Goal: Check status: Check status

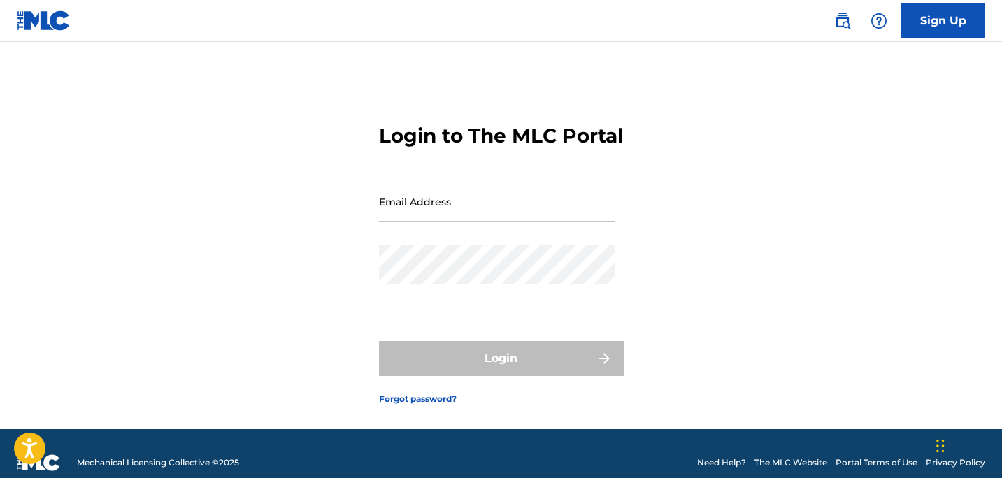
click at [425, 222] on input "Email Address" at bounding box center [497, 202] width 236 height 40
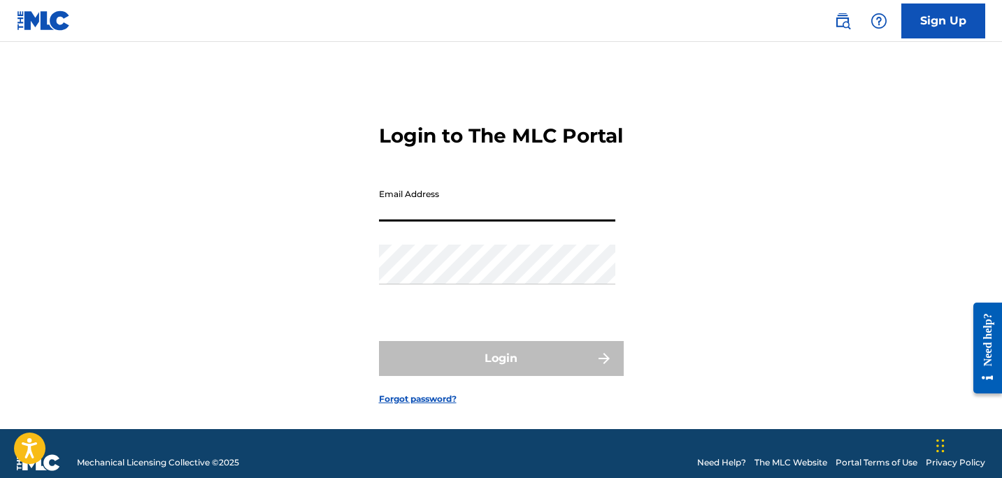
type input "[PERSON_NAME][EMAIL_ADDRESS][DOMAIN_NAME]"
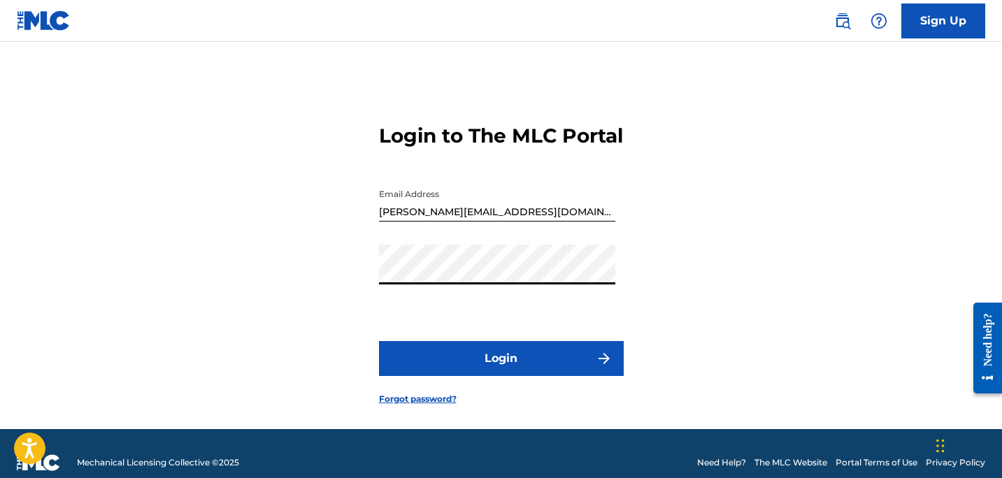
click at [482, 376] on button "Login" at bounding box center [501, 358] width 245 height 35
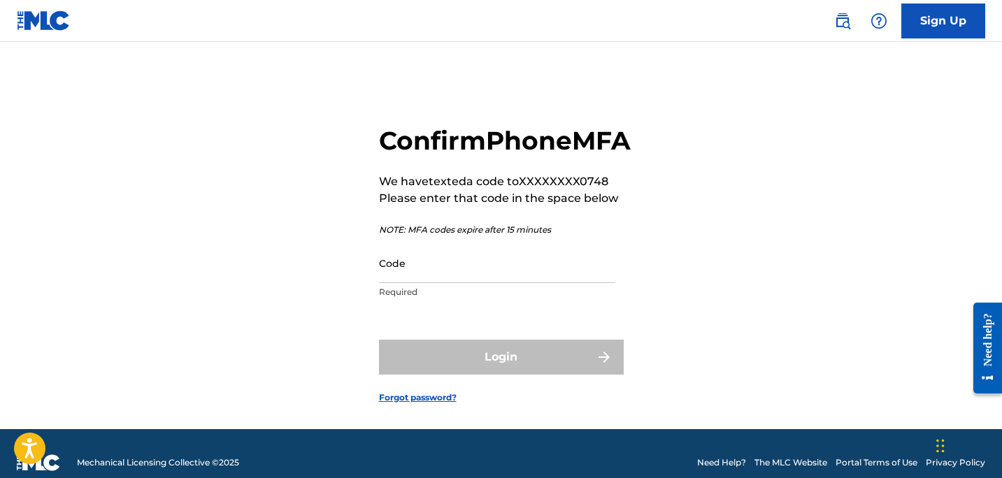
click at [422, 283] on input "Code" at bounding box center [497, 263] width 236 height 40
paste input "816843"
click at [508, 375] on div "Login" at bounding box center [501, 357] width 245 height 35
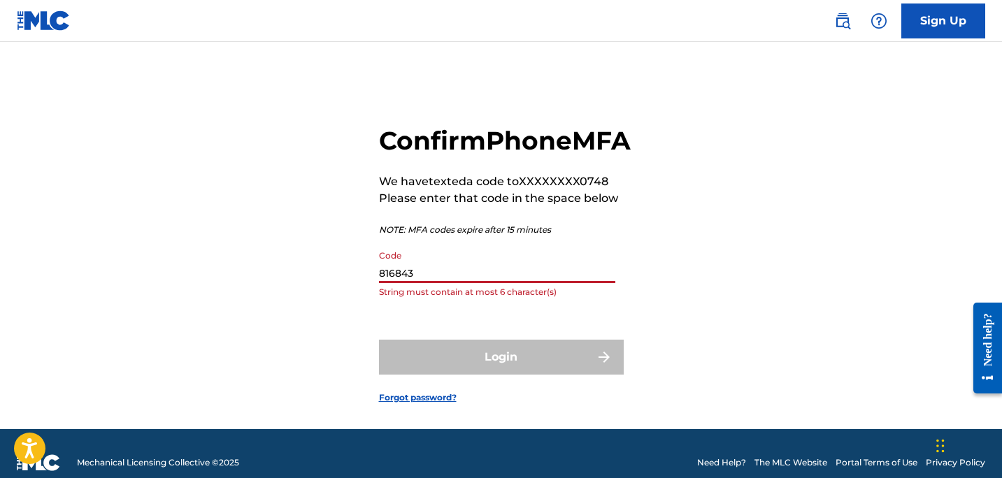
click at [463, 283] on input "816843" at bounding box center [497, 263] width 236 height 40
click at [416, 283] on input "816843" at bounding box center [497, 263] width 236 height 40
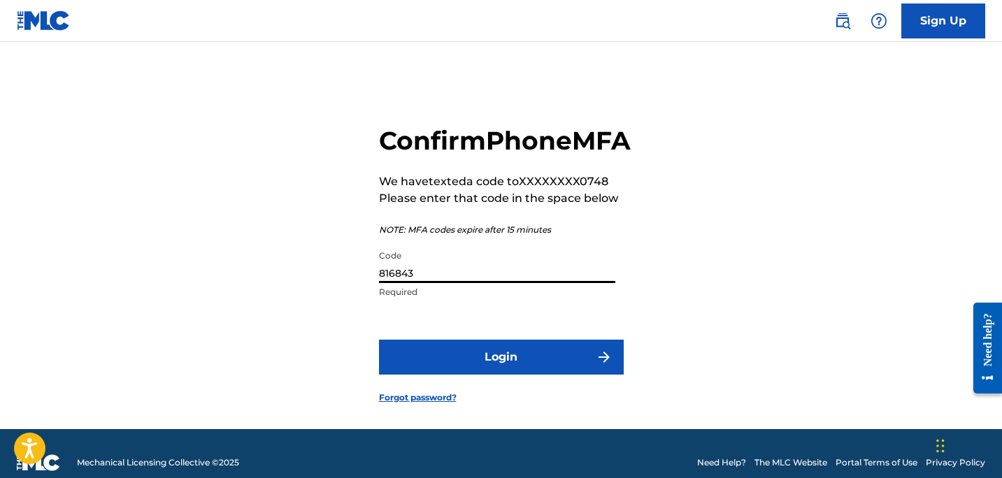
type input "816843"
click at [474, 375] on button "Login" at bounding box center [501, 357] width 245 height 35
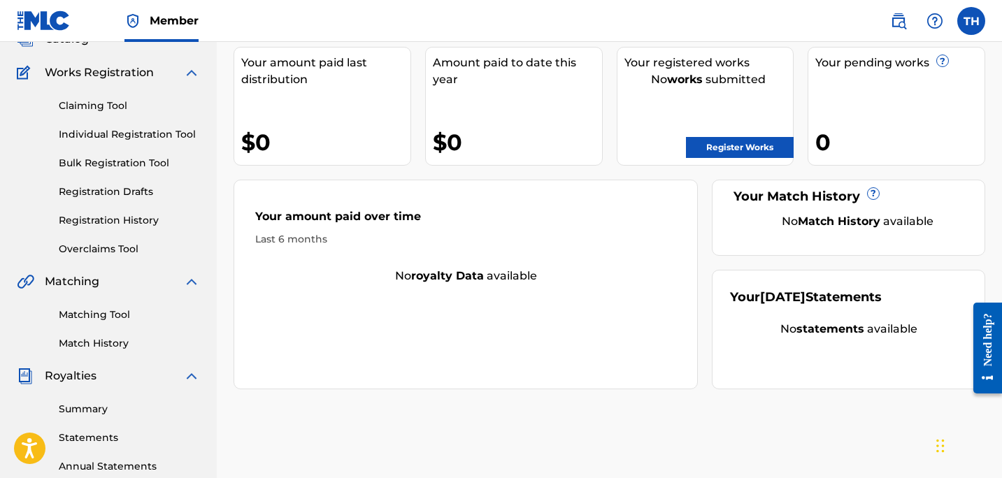
scroll to position [101, 0]
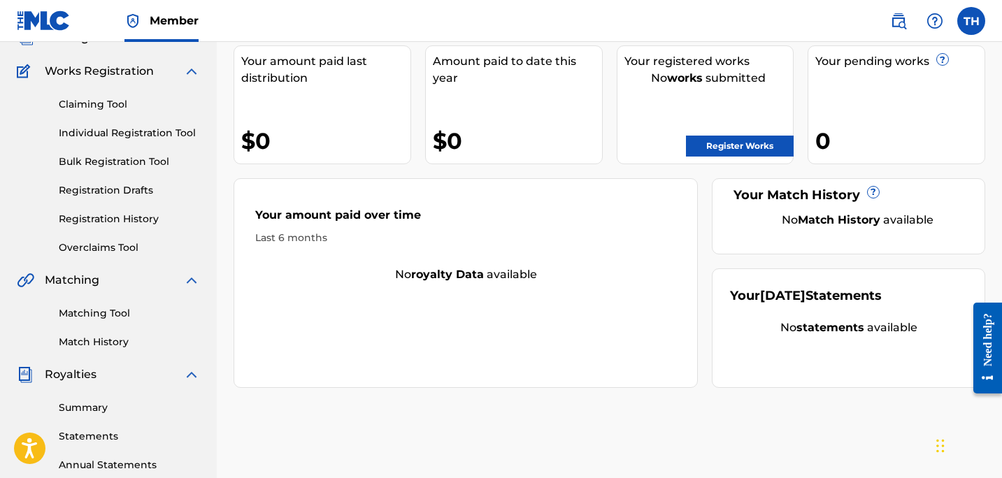
click at [115, 108] on link "Claiming Tool" at bounding box center [129, 104] width 141 height 15
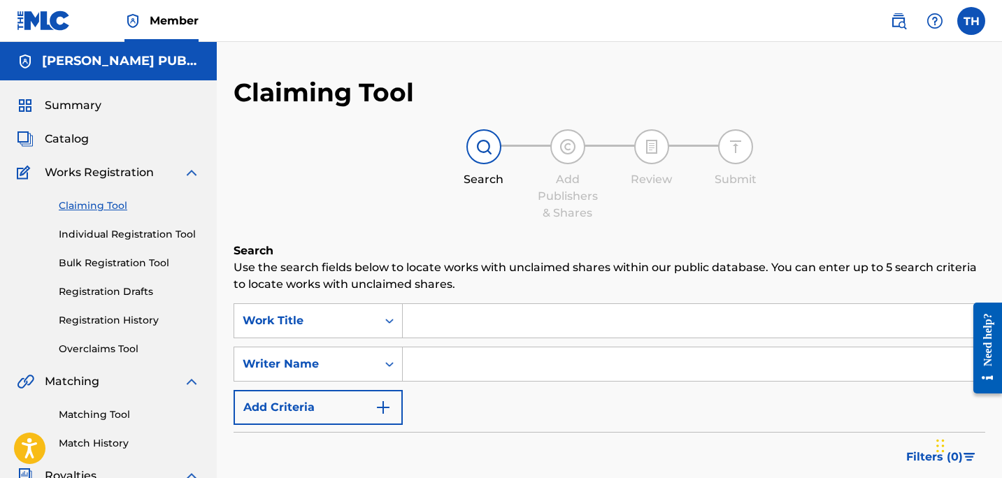
click at [108, 322] on link "Registration History" at bounding box center [129, 320] width 141 height 15
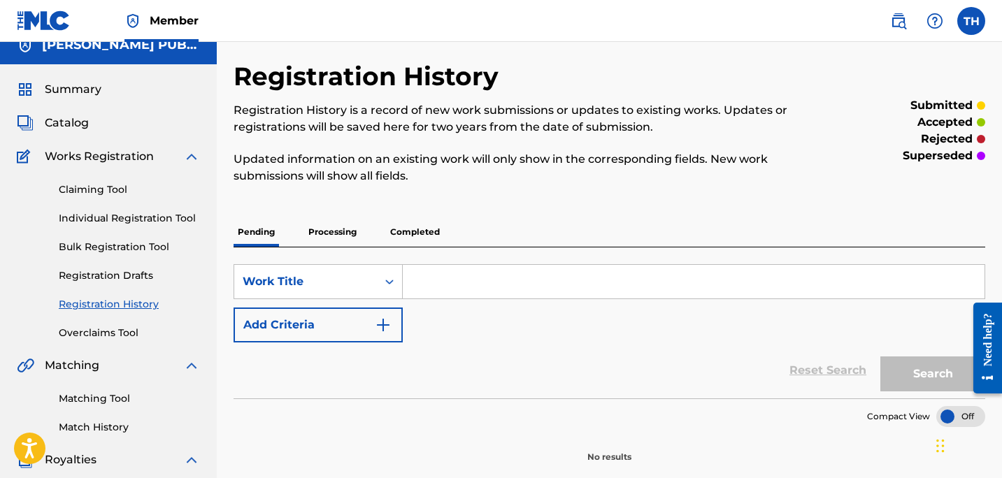
scroll to position [17, 0]
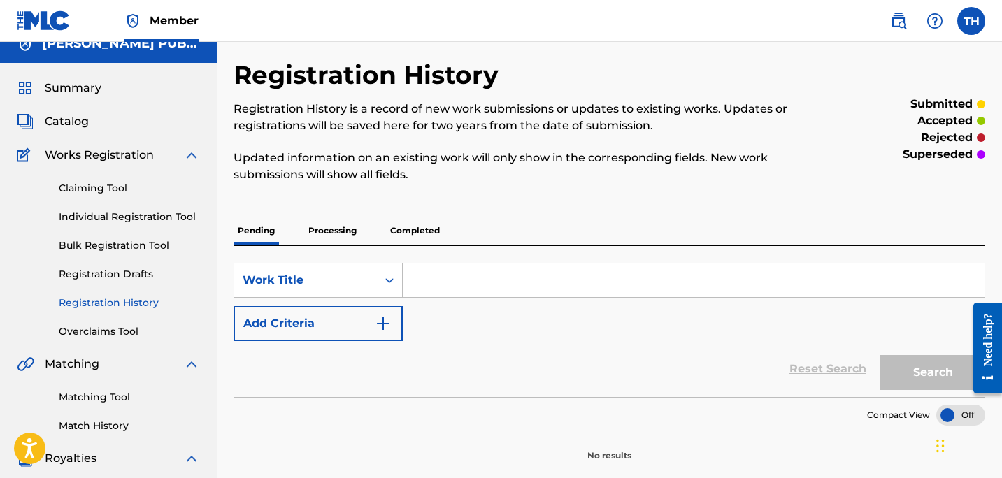
click at [345, 231] on p "Processing" at bounding box center [332, 230] width 57 height 29
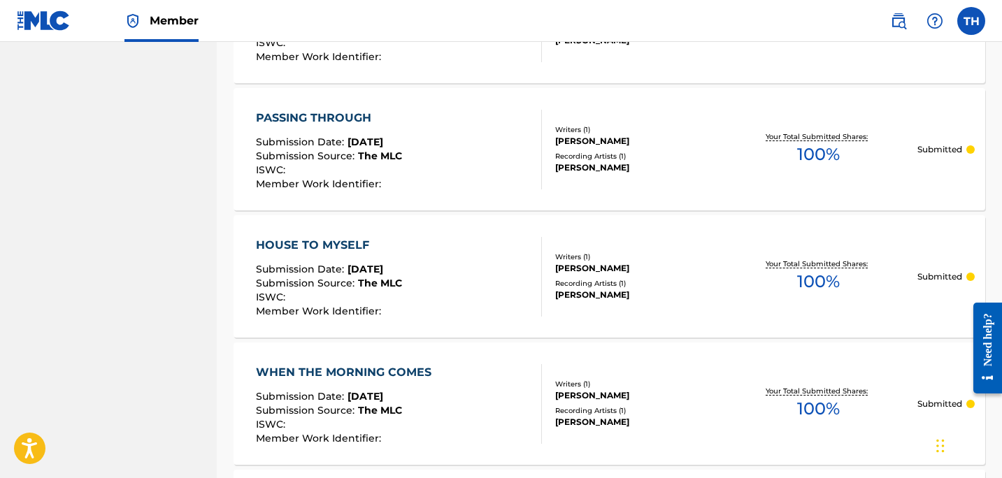
scroll to position [1402, 0]
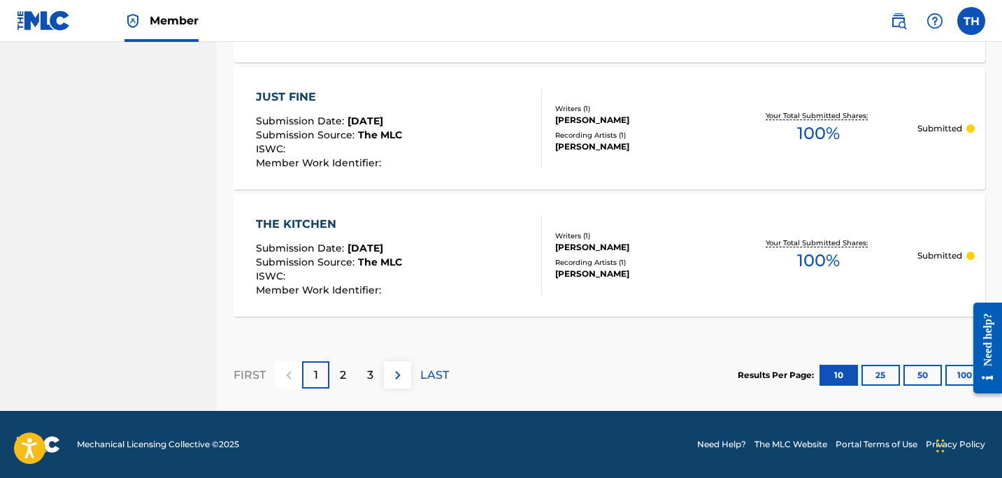
click at [961, 366] on button "100" at bounding box center [965, 375] width 38 height 21
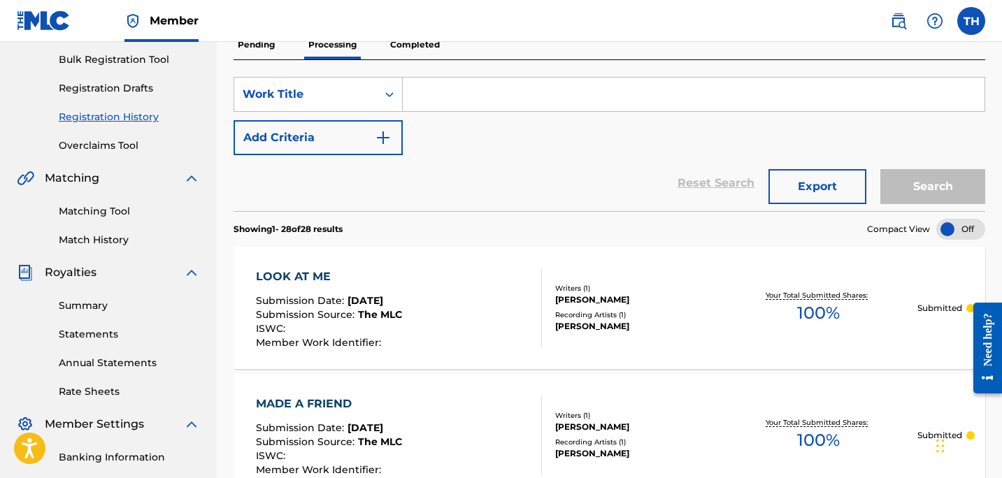
scroll to position [0, 0]
